Goal: Find specific page/section: Find specific page/section

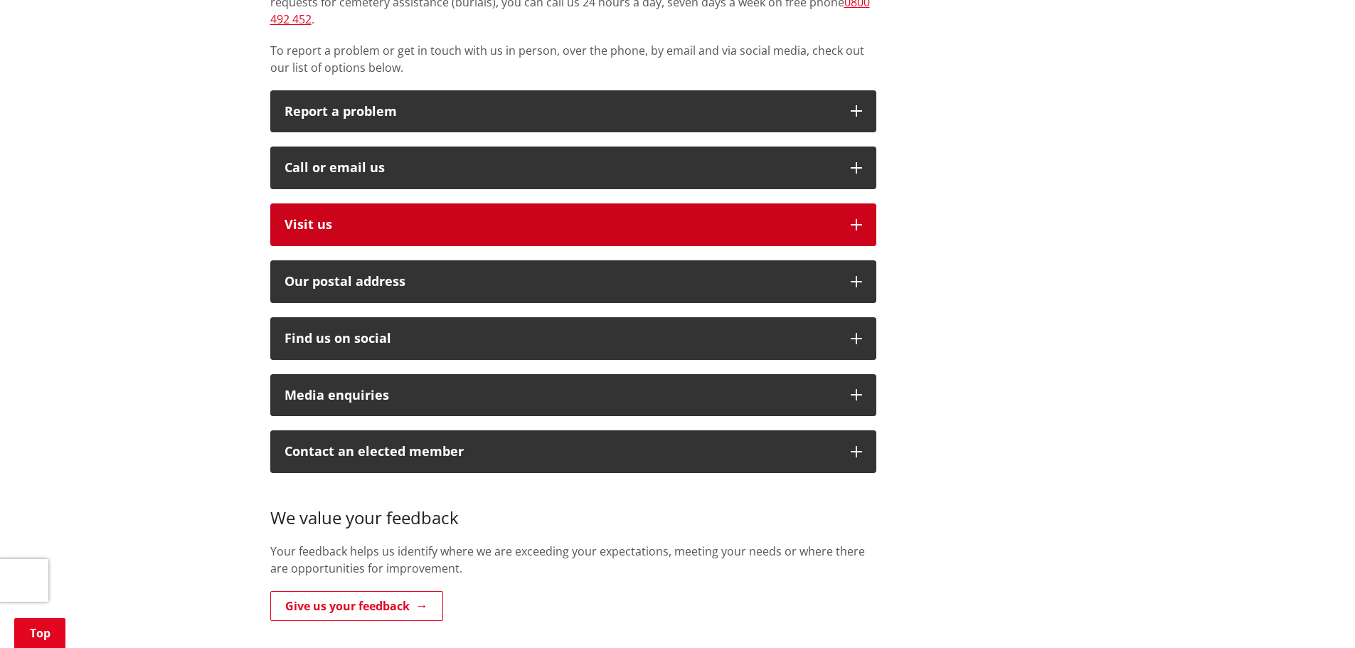
scroll to position [356, 0]
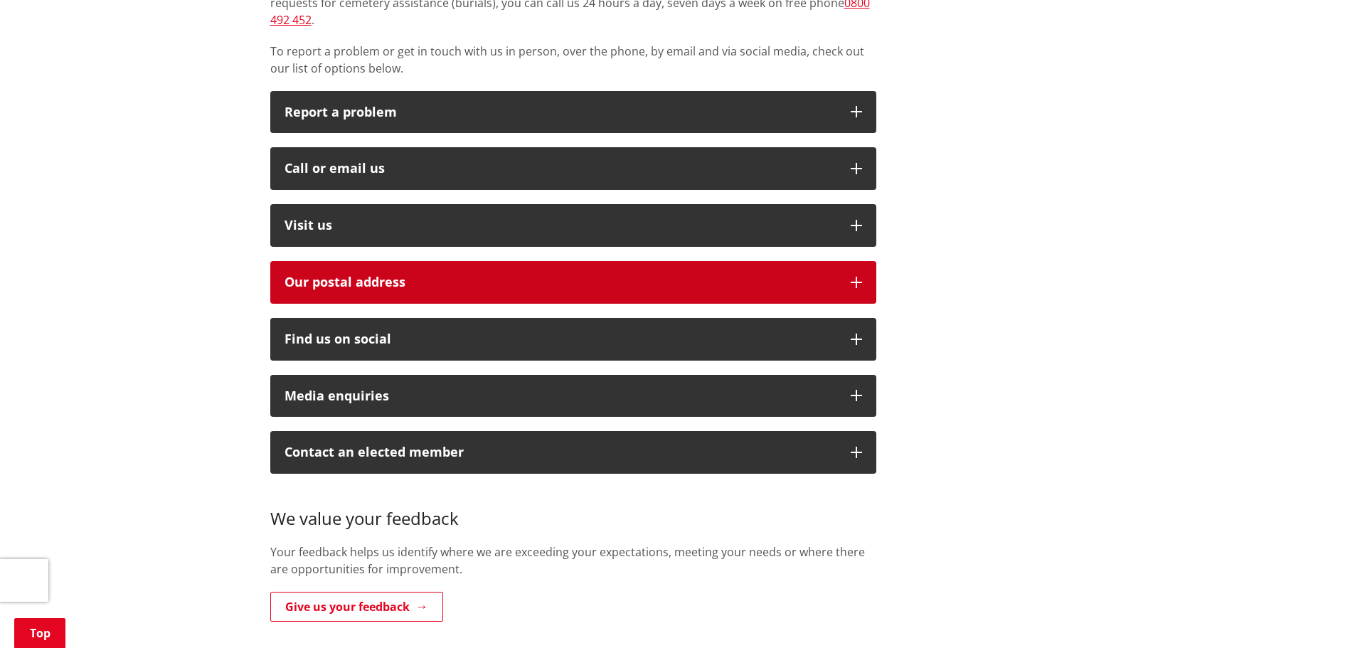
click at [394, 275] on h2 "Our postal address" at bounding box center [561, 282] width 552 height 14
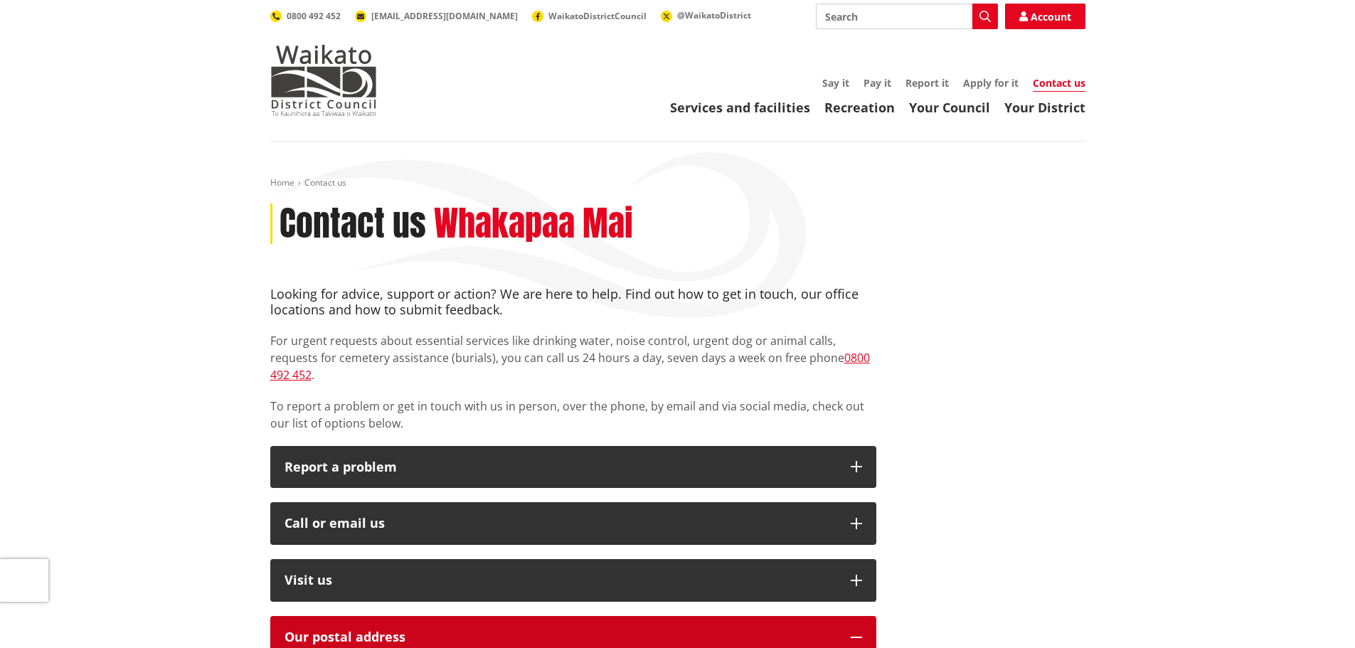
scroll to position [0, 0]
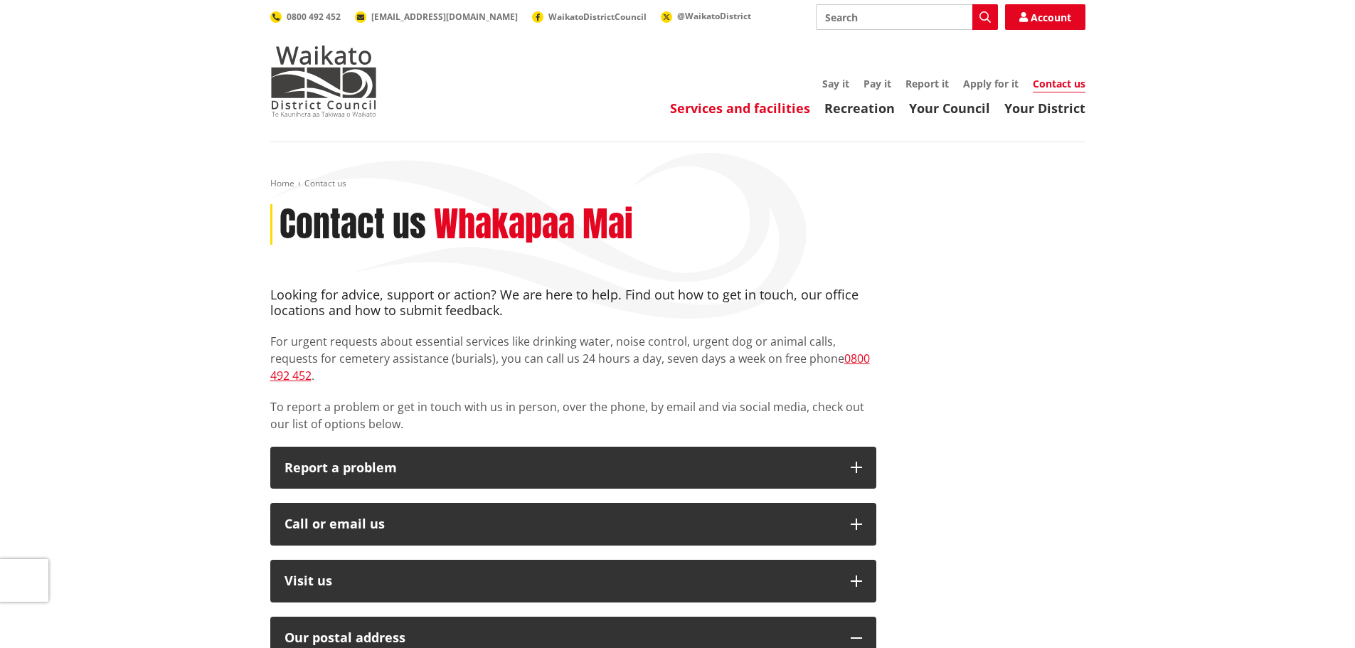
click at [706, 107] on link "Services and facilities" at bounding box center [740, 108] width 140 height 17
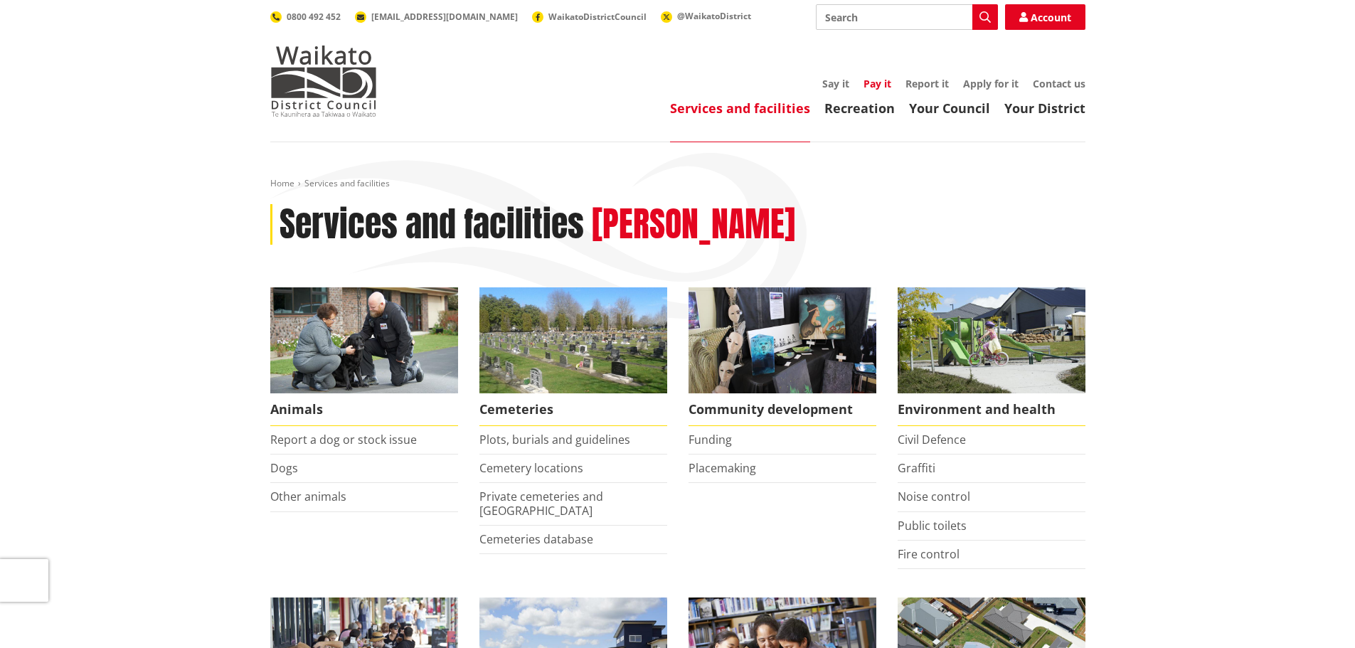
click at [880, 85] on link "Pay it" at bounding box center [878, 84] width 28 height 14
